Goal: Task Accomplishment & Management: Manage account settings

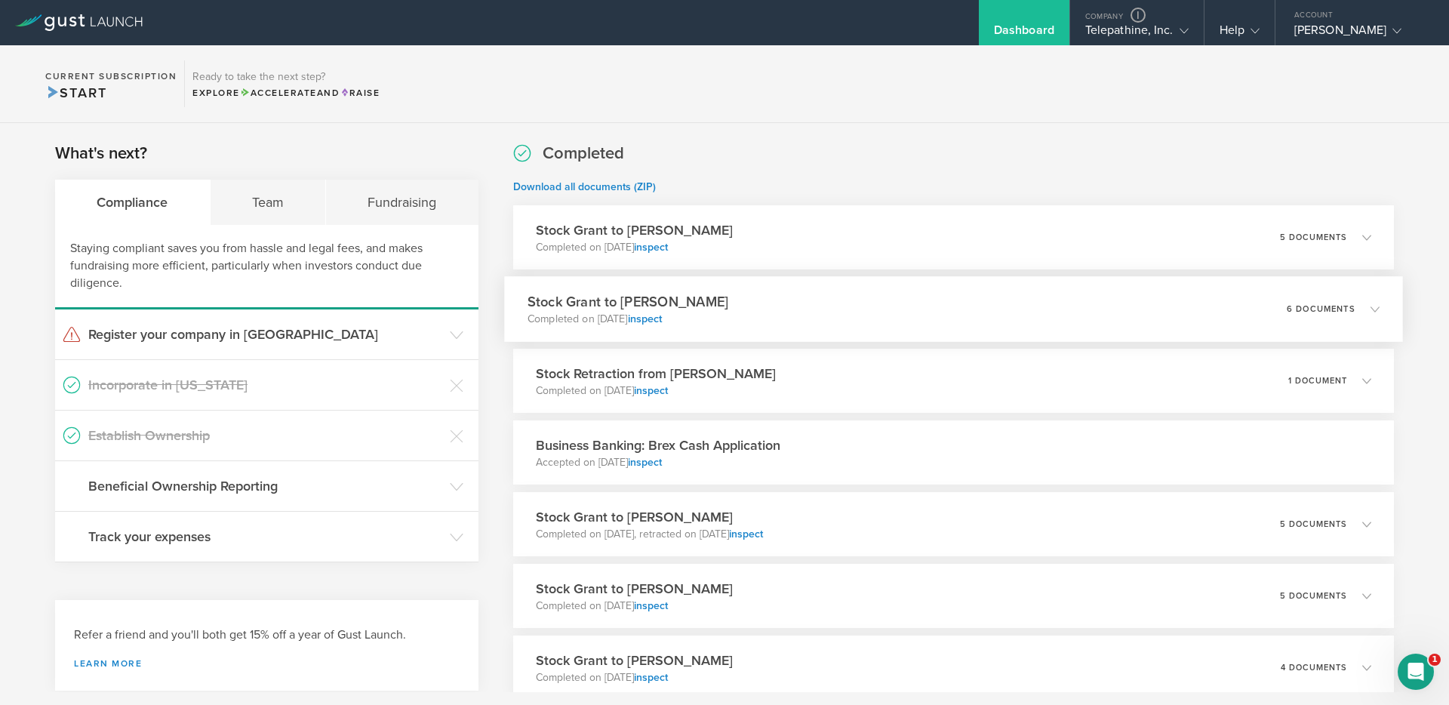
click at [817, 318] on div "Stock Grant to [PERSON_NAME] Completed on [DATE] inspect 6 documents" at bounding box center [953, 309] width 899 height 66
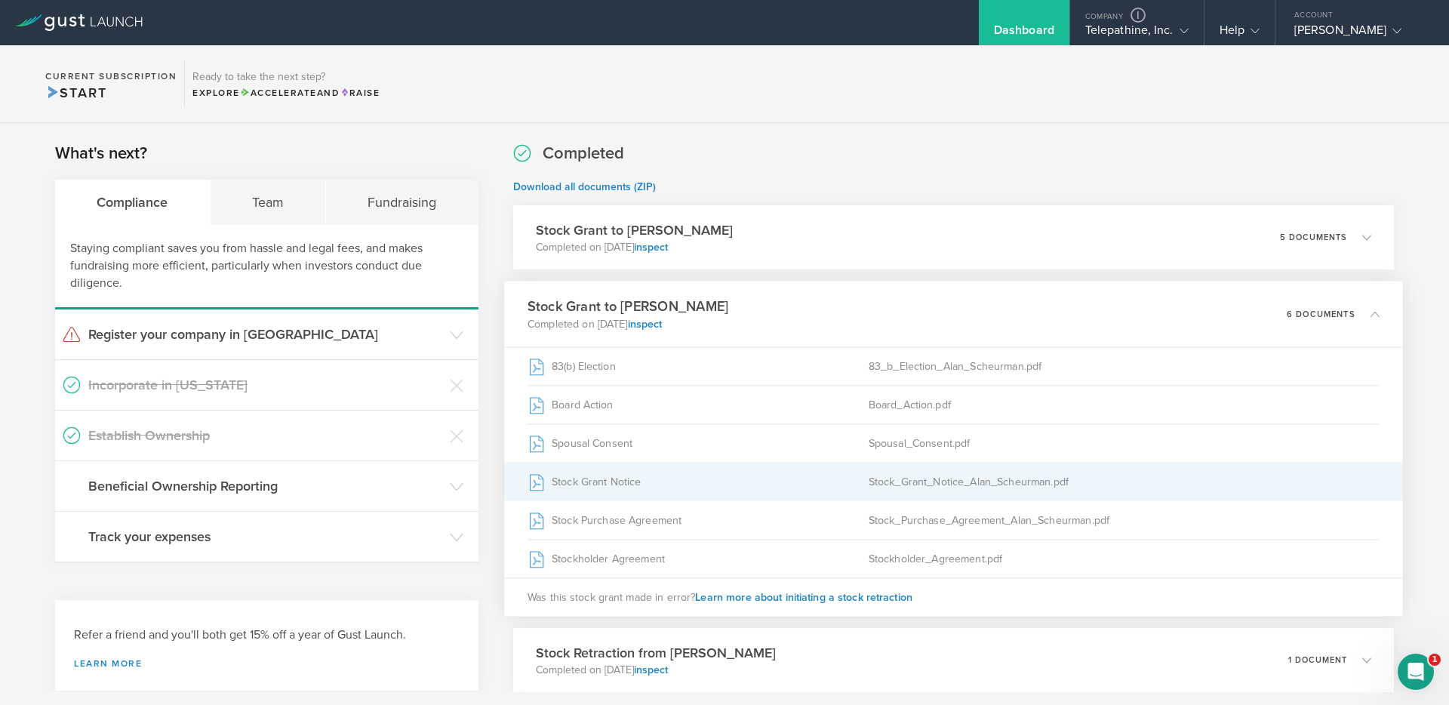
click at [613, 478] on div "Stock Grant Notice" at bounding box center [697, 482] width 341 height 38
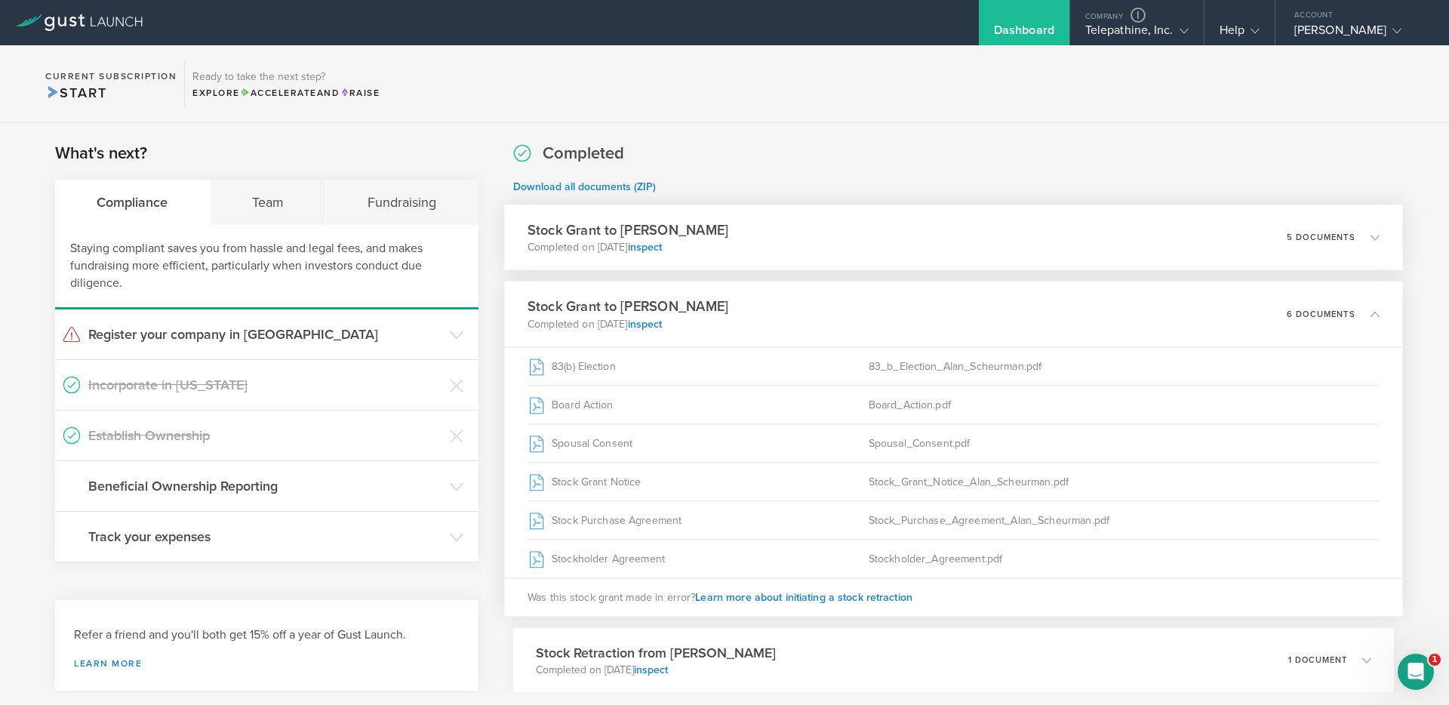
click at [757, 252] on div "Stock Grant to Alan Scheurman Completed on Aug 11, 2025 inspect 5 documents" at bounding box center [953, 237] width 899 height 66
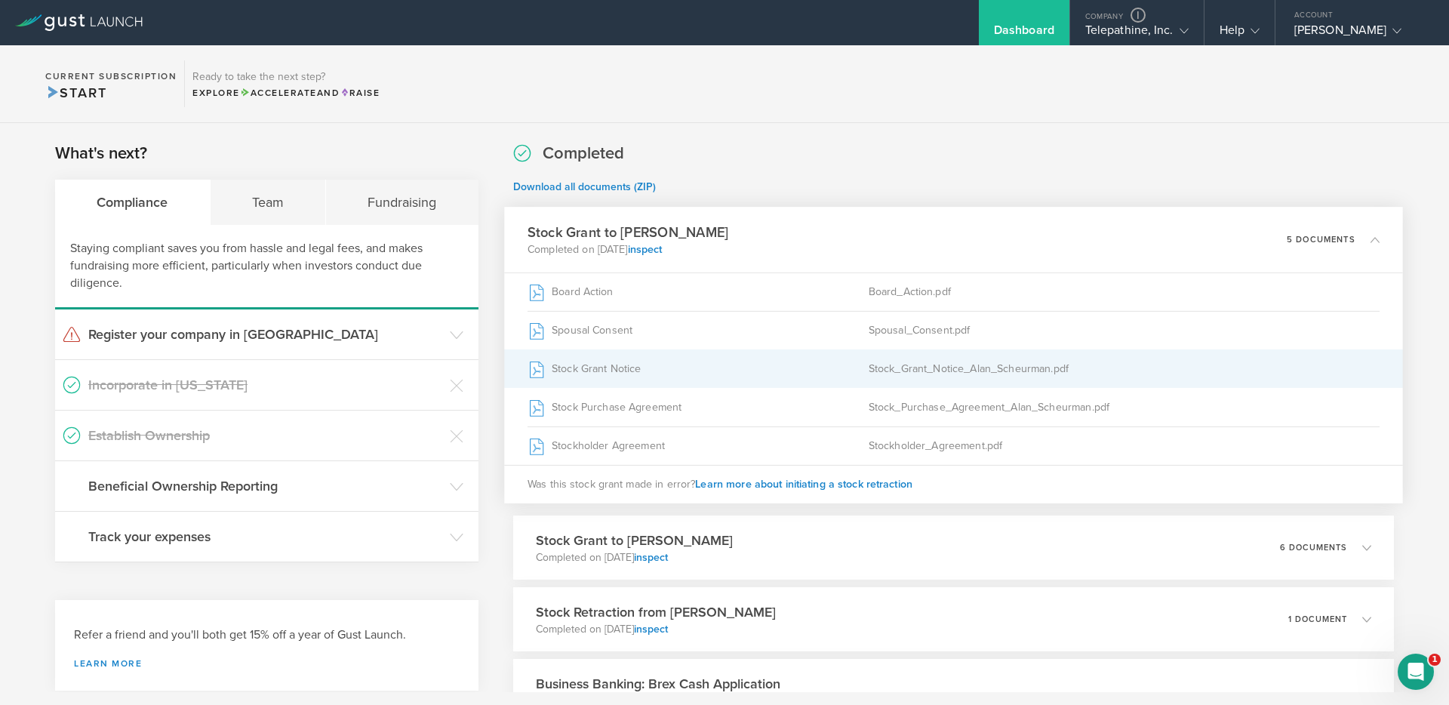
click at [618, 367] on div "Stock Grant Notice" at bounding box center [697, 369] width 341 height 38
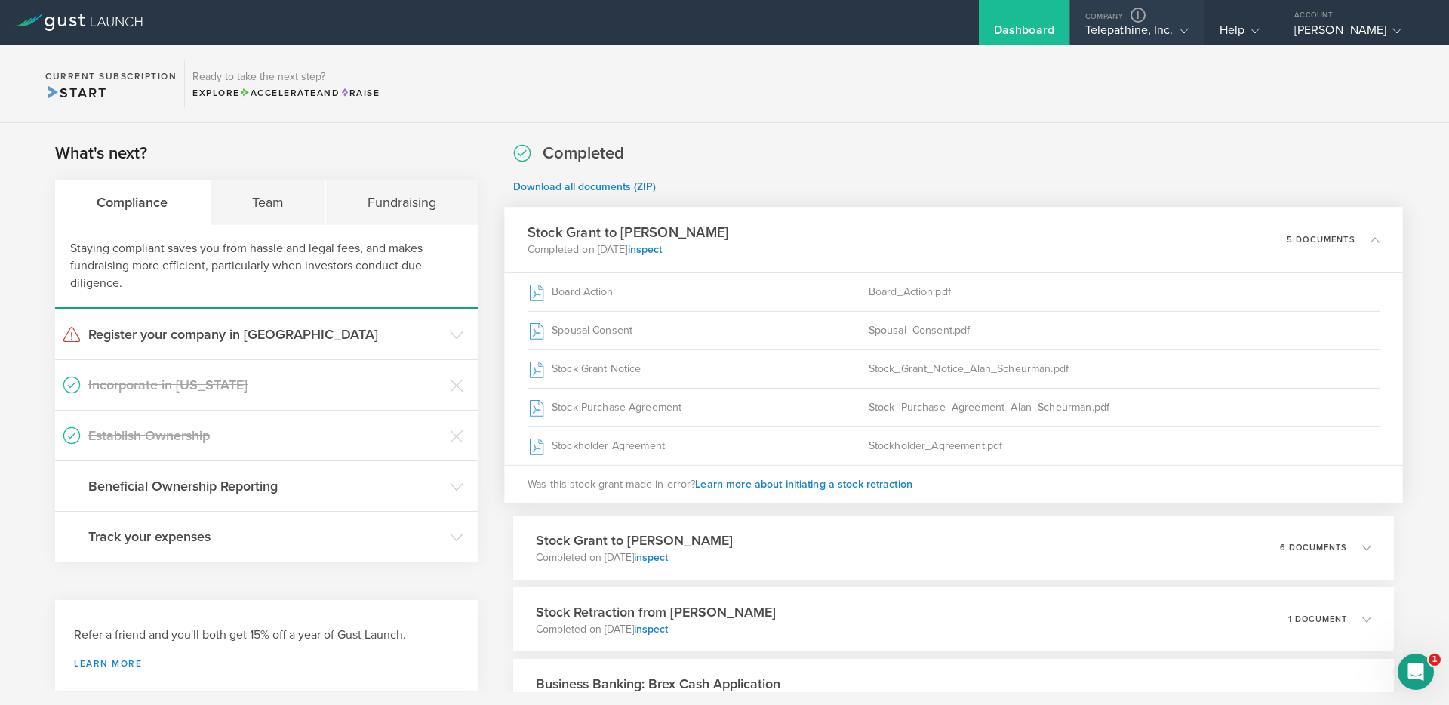
click at [1093, 36] on div "Telepathine, Inc." at bounding box center [1136, 34] width 103 height 23
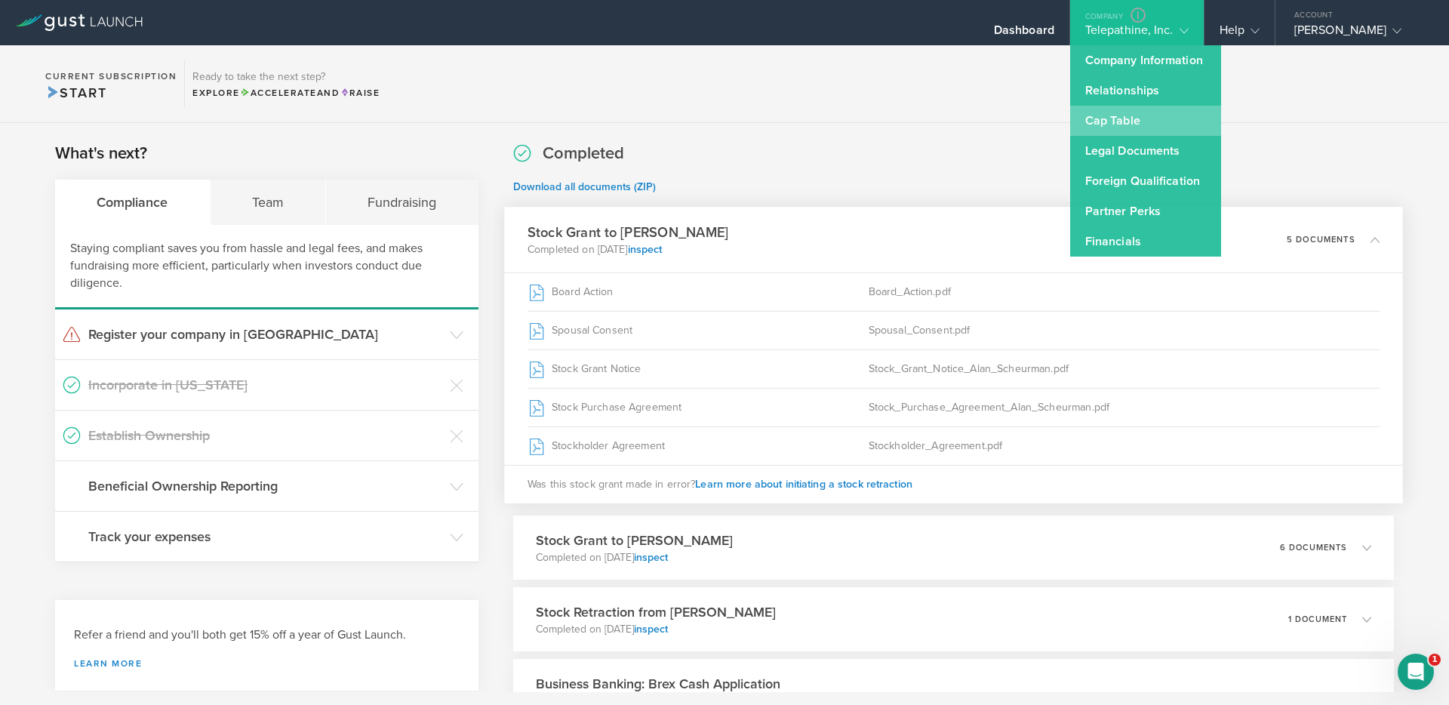
click at [1093, 115] on link "Cap Table" at bounding box center [1145, 121] width 151 height 30
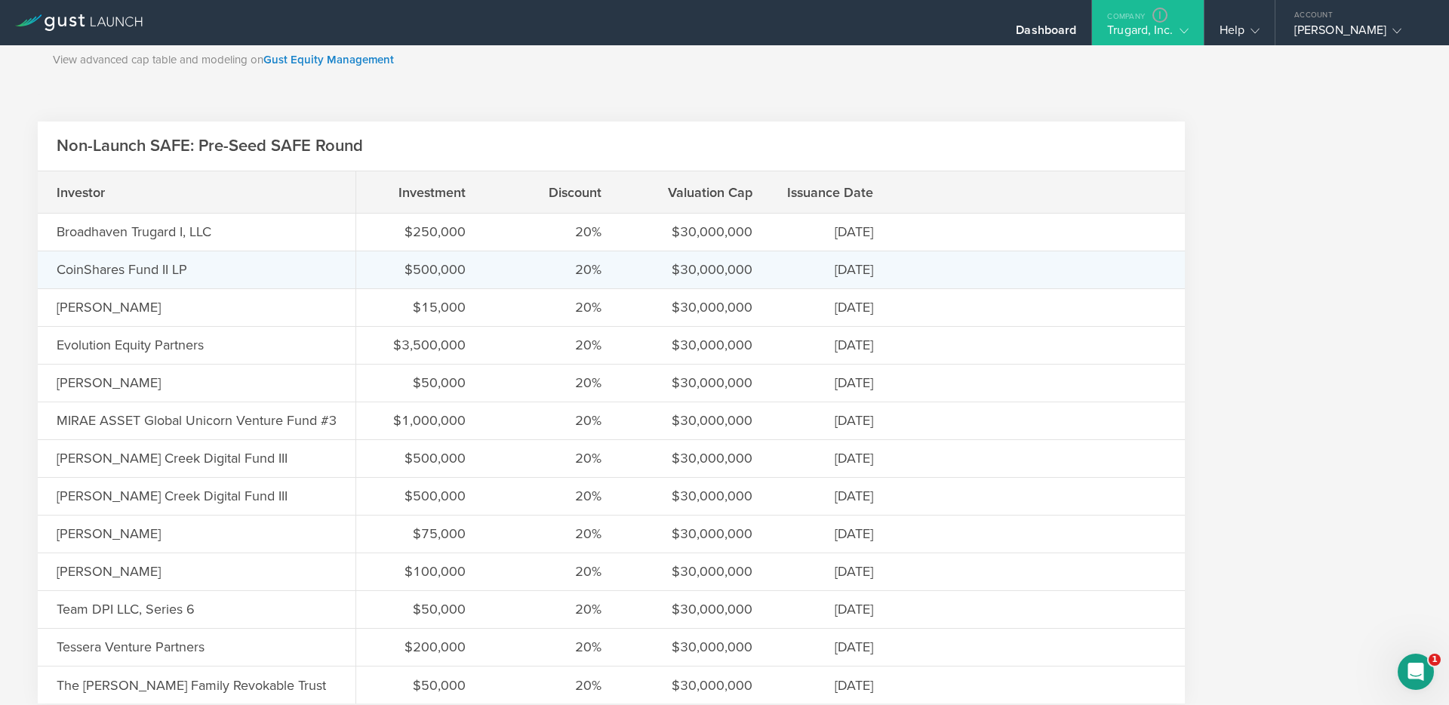
scroll to position [955, 0]
